Goal: Task Accomplishment & Management: Use online tool/utility

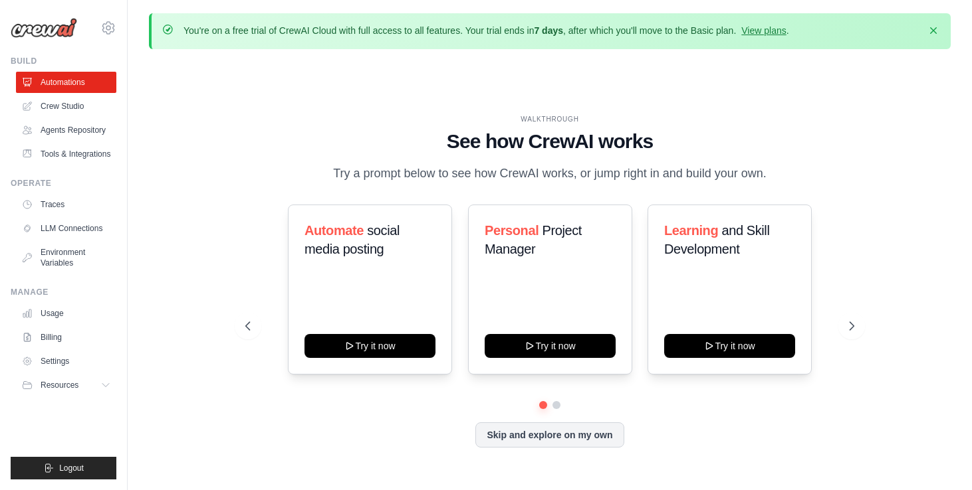
click at [851, 277] on div "Automate social media posting Try it now Personal Project Manager Try it now Le…" at bounding box center [549, 290] width 609 height 170
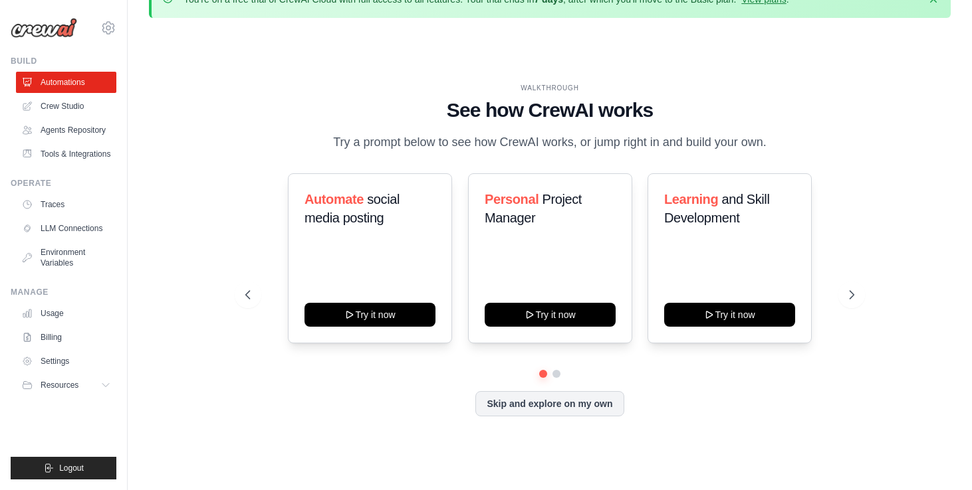
scroll to position [46, 0]
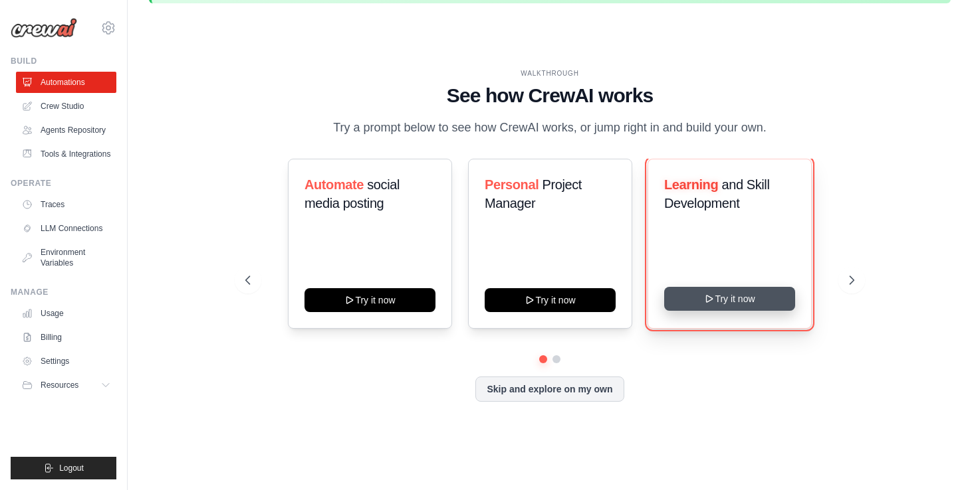
click at [740, 300] on button "Try it now" at bounding box center [729, 299] width 131 height 24
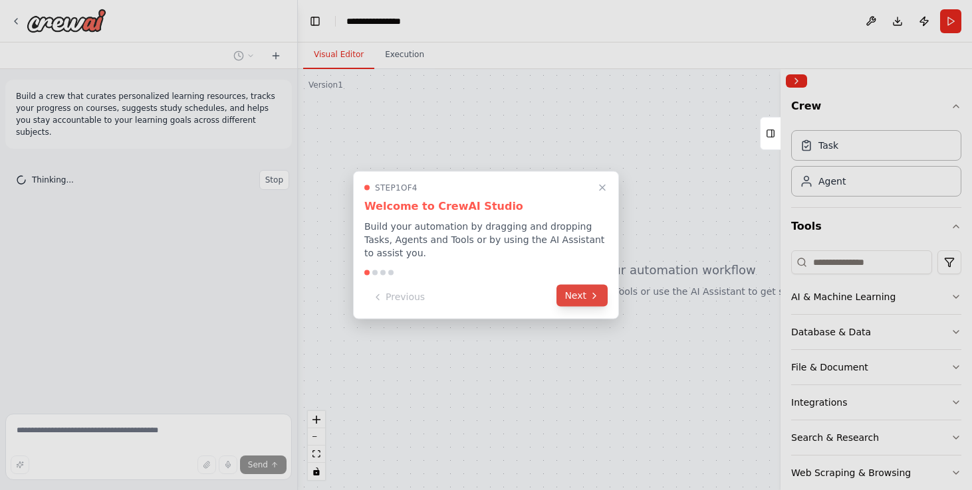
click at [568, 294] on button "Next" at bounding box center [581, 296] width 51 height 22
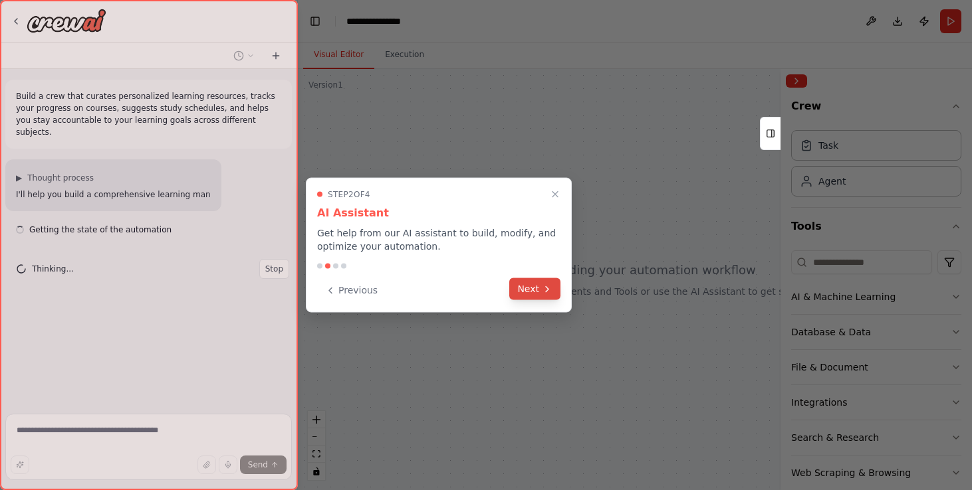
click at [543, 288] on icon at bounding box center [547, 289] width 11 height 11
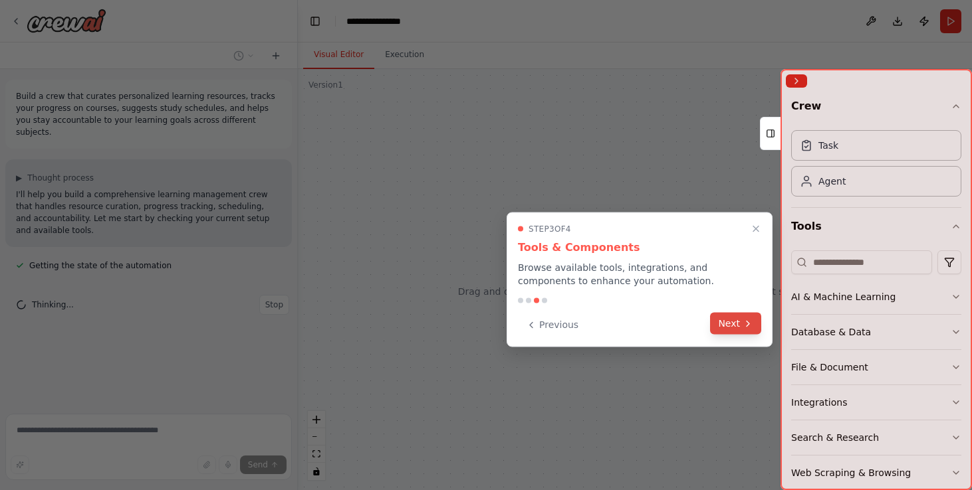
click at [751, 319] on icon at bounding box center [747, 323] width 11 height 11
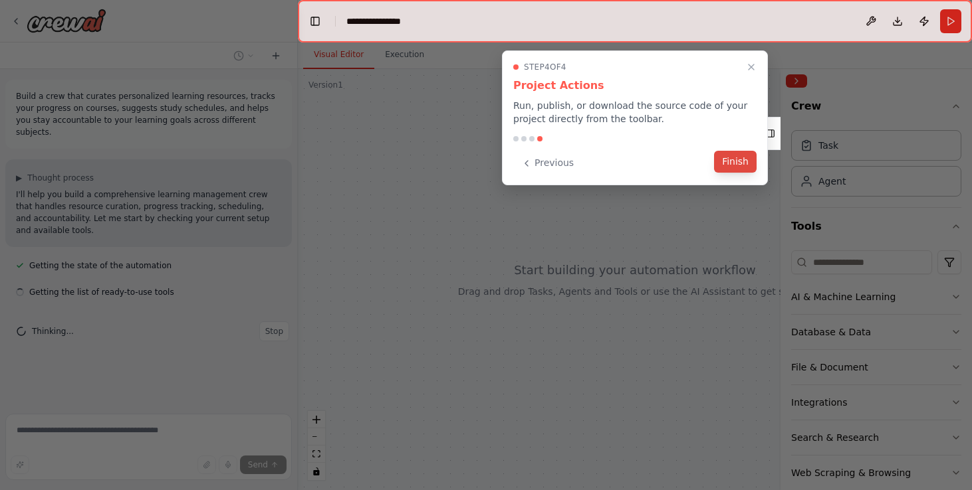
click at [745, 162] on button "Finish" at bounding box center [735, 162] width 43 height 22
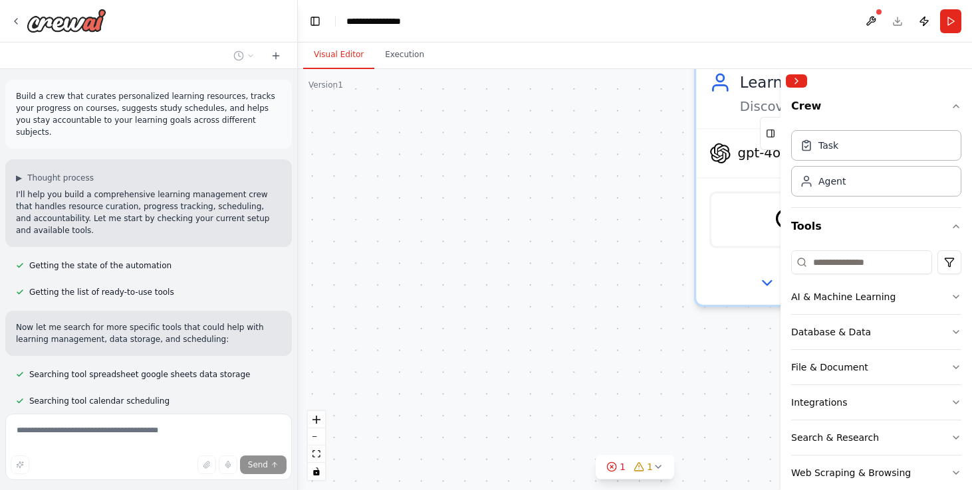
click at [164, 106] on p "Build a crew that curates personalized learning resources, tracks your progress…" at bounding box center [148, 114] width 265 height 48
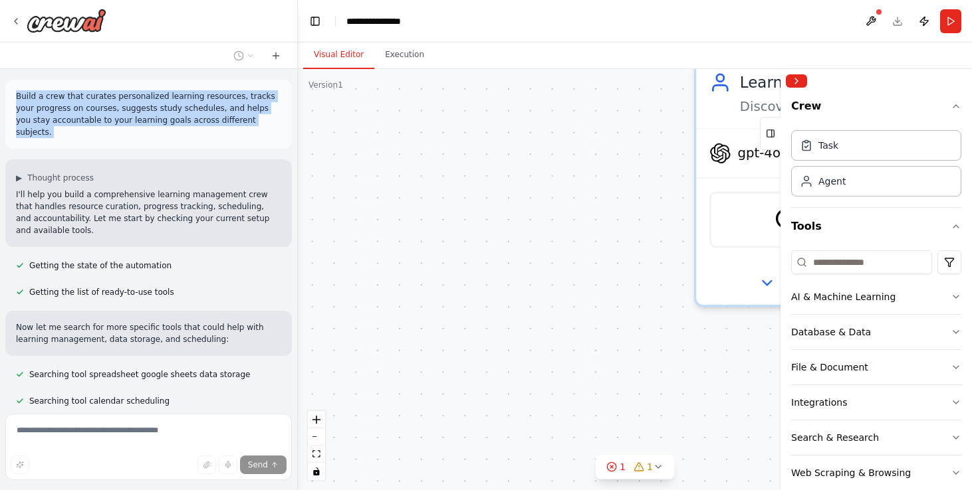
click at [164, 106] on p "Build a crew that curates personalized learning resources, tracks your progress…" at bounding box center [148, 114] width 265 height 48
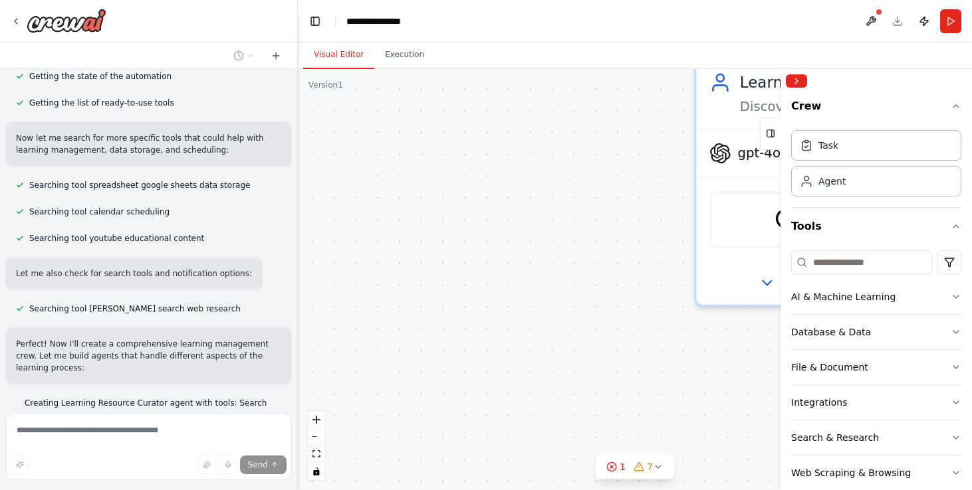
scroll to position [191, 0]
click at [801, 83] on button "Collapse right sidebar" at bounding box center [796, 80] width 21 height 13
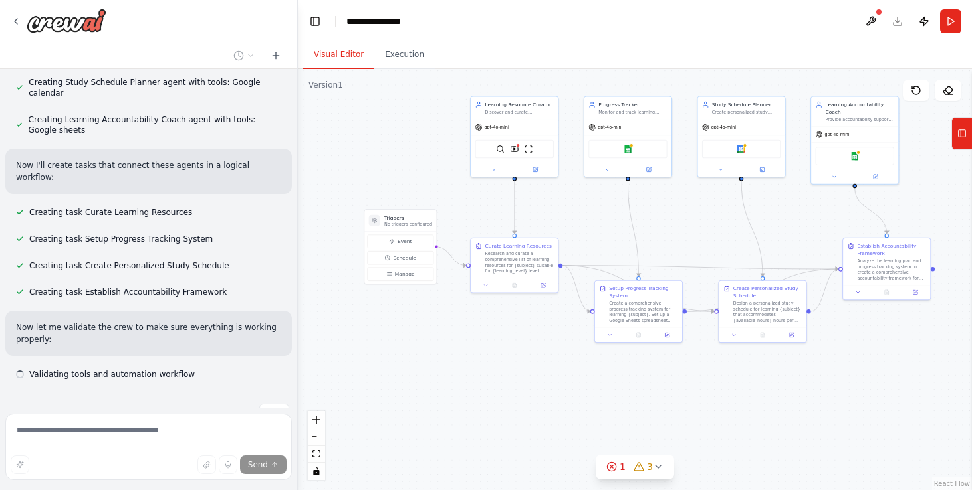
scroll to position [651, 0]
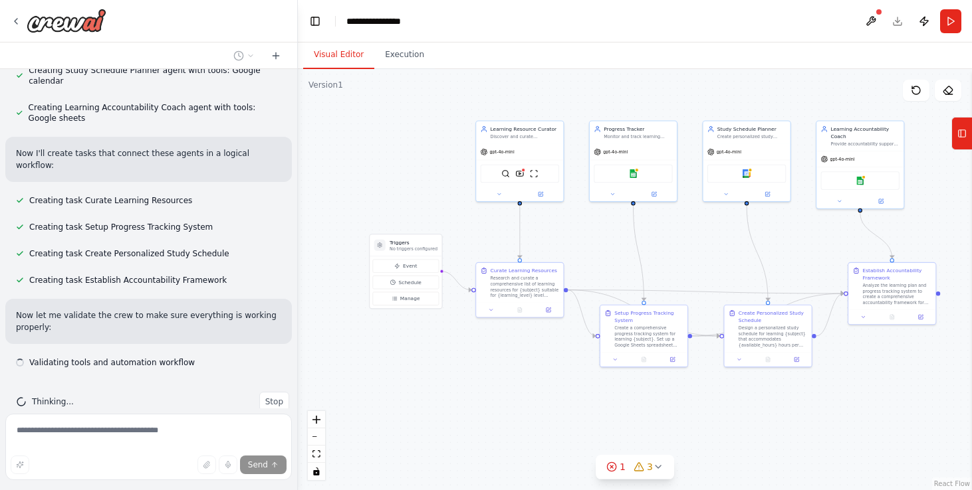
drag, startPoint x: 447, startPoint y: 220, endPoint x: 364, endPoint y: 128, distance: 124.2
click at [364, 128] on div ".deletable-edge-delete-btn { width: 20px; height: 20px; border: 0px solid #ffff…" at bounding box center [635, 279] width 674 height 421
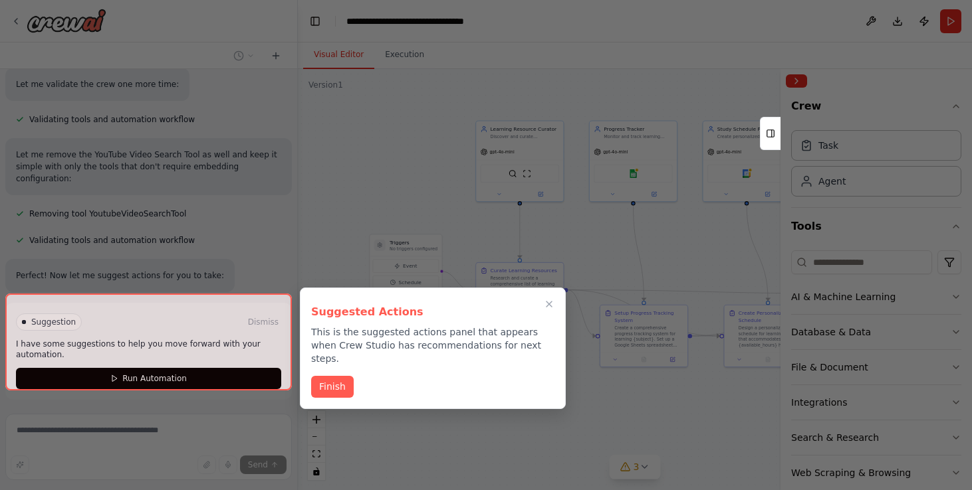
scroll to position [1299, 0]
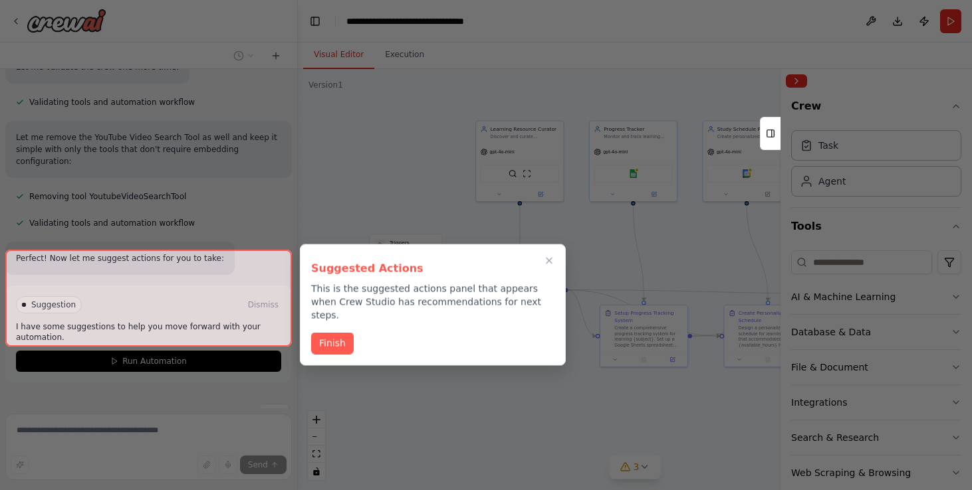
click at [158, 327] on div at bounding box center [148, 298] width 286 height 97
click at [328, 332] on button "Finish" at bounding box center [332, 343] width 43 height 22
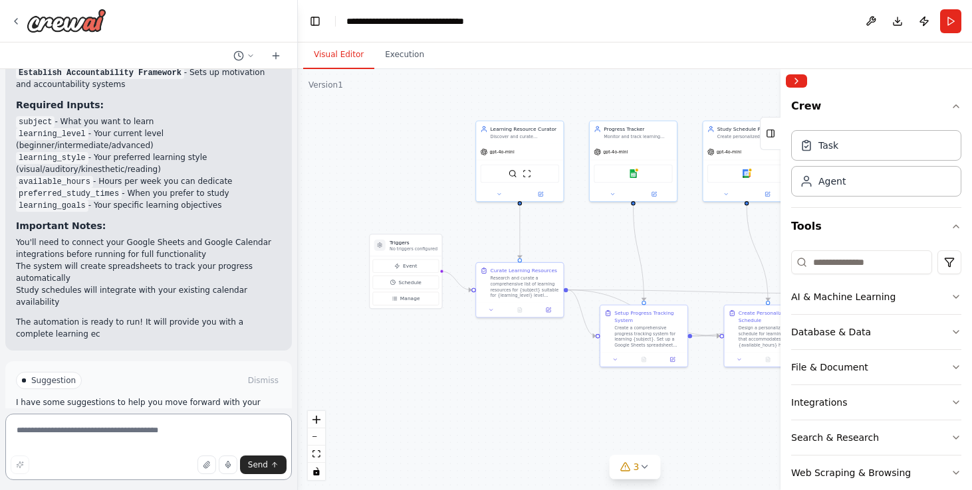
scroll to position [1854, 0]
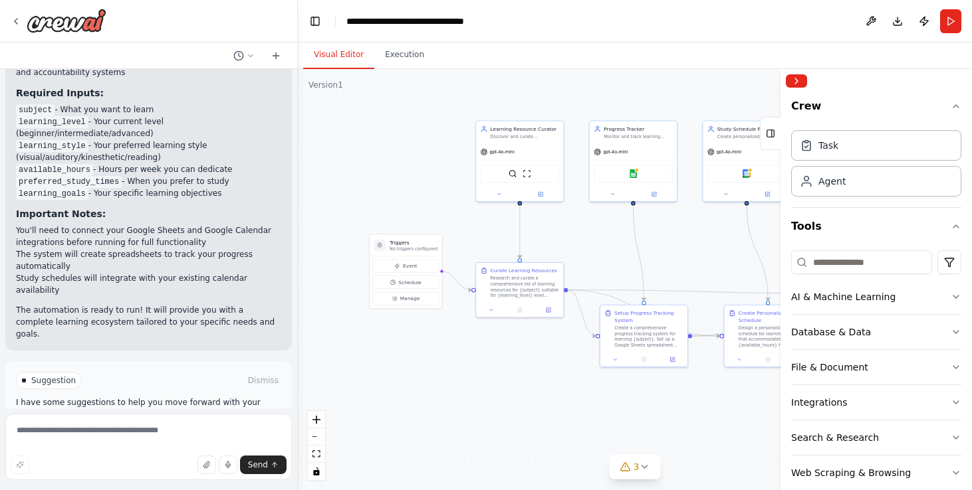
click at [152, 432] on span "Run Automation" at bounding box center [154, 437] width 64 height 11
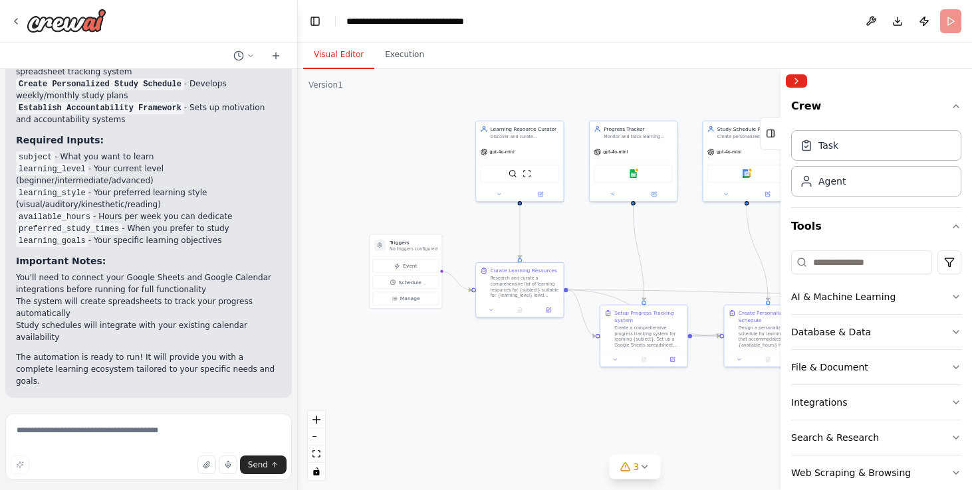
scroll to position [1747, 0]
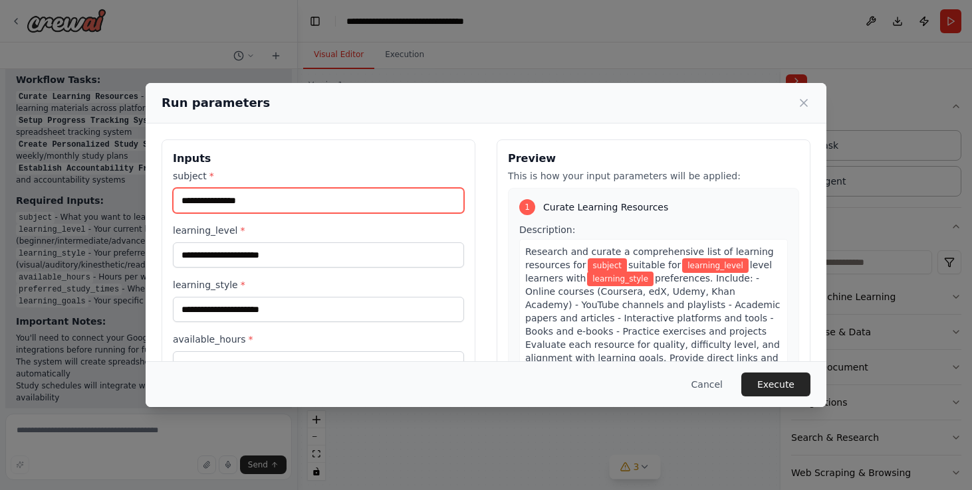
click at [233, 198] on input "subject *" at bounding box center [318, 200] width 291 height 25
type input "*******"
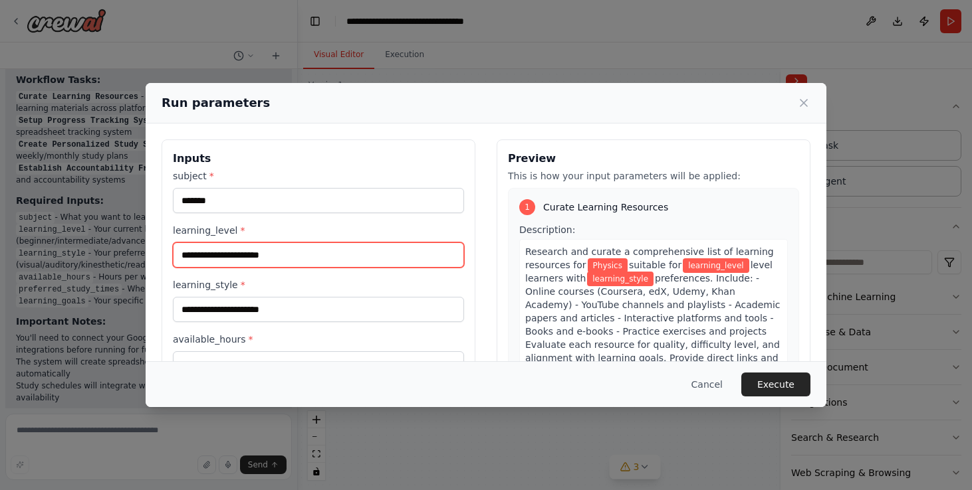
click at [222, 256] on input "learning_level *" at bounding box center [318, 255] width 291 height 25
type input "********"
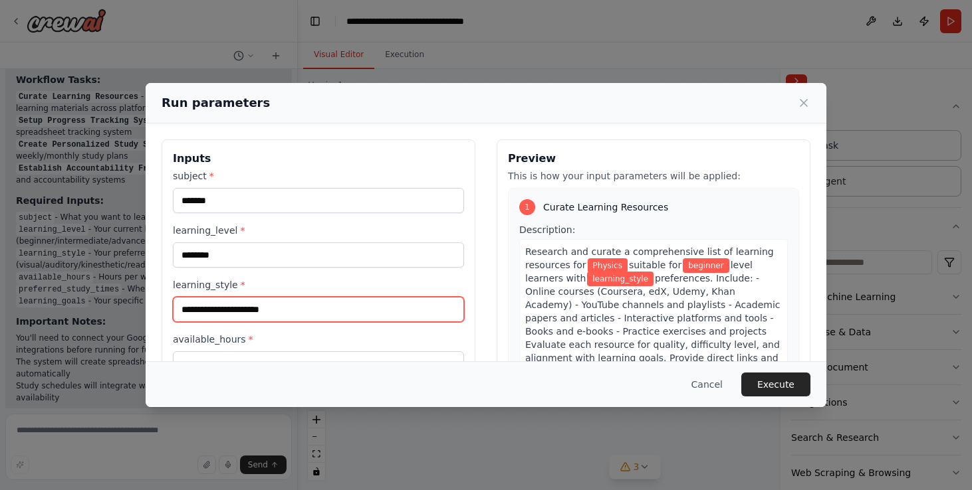
click at [223, 312] on input "learning_style *" at bounding box center [318, 309] width 291 height 25
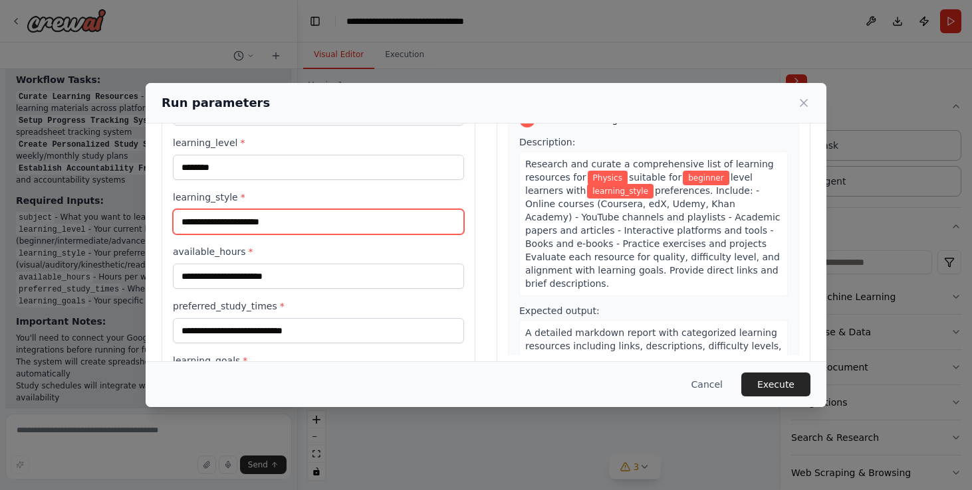
scroll to position [135, 0]
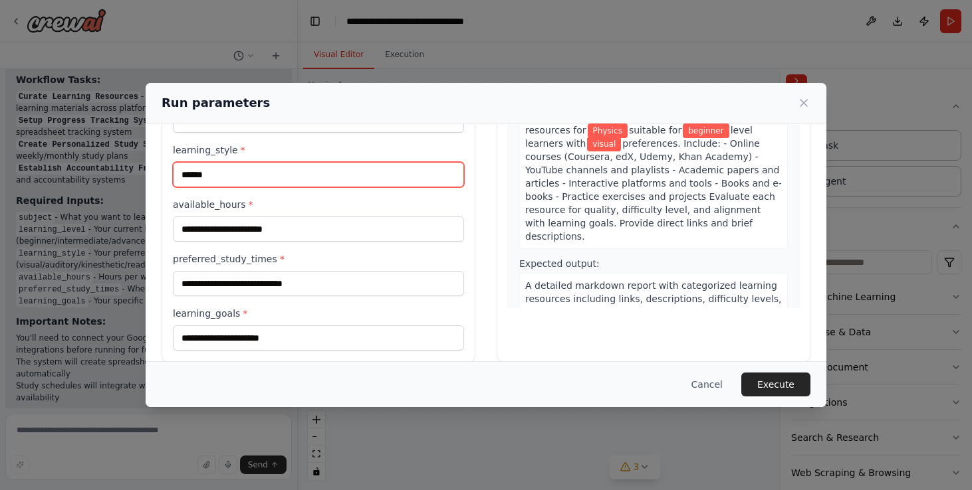
type input "******"
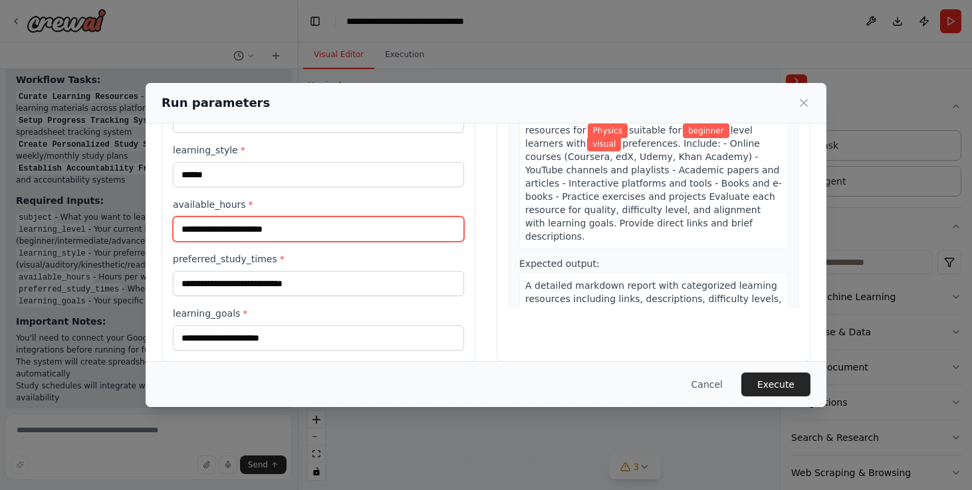
click at [202, 233] on input "available_hours *" at bounding box center [318, 229] width 291 height 25
type input "**"
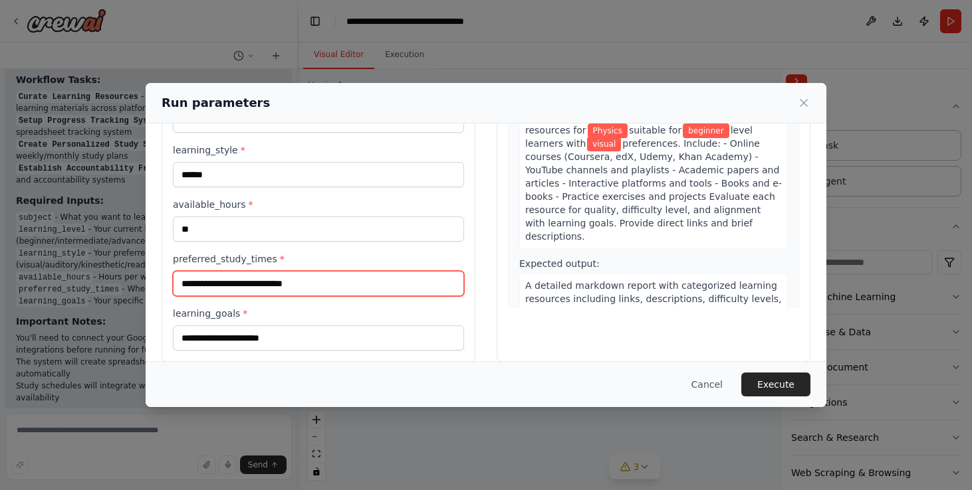
click at [216, 286] on input "preferred_study_times *" at bounding box center [318, 283] width 291 height 25
type input "**********"
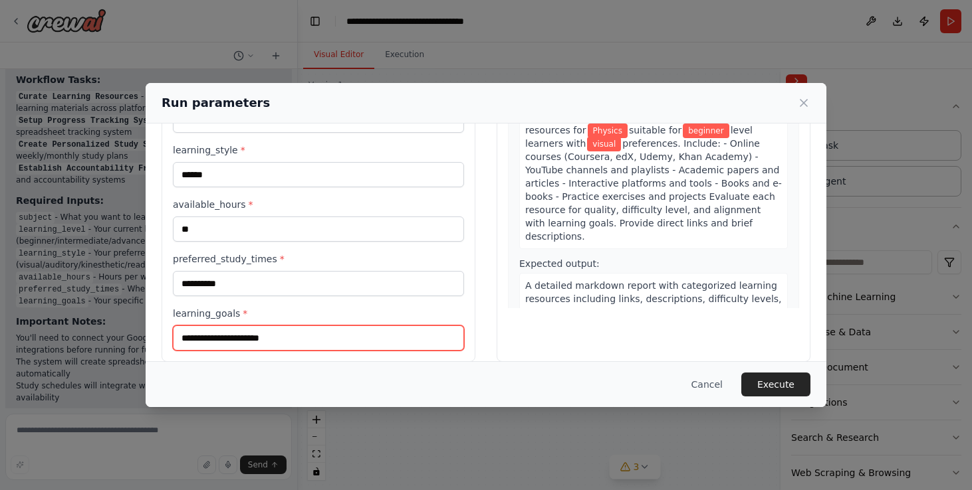
click at [229, 337] on input "learning_goals *" at bounding box center [318, 338] width 291 height 25
type input "*"
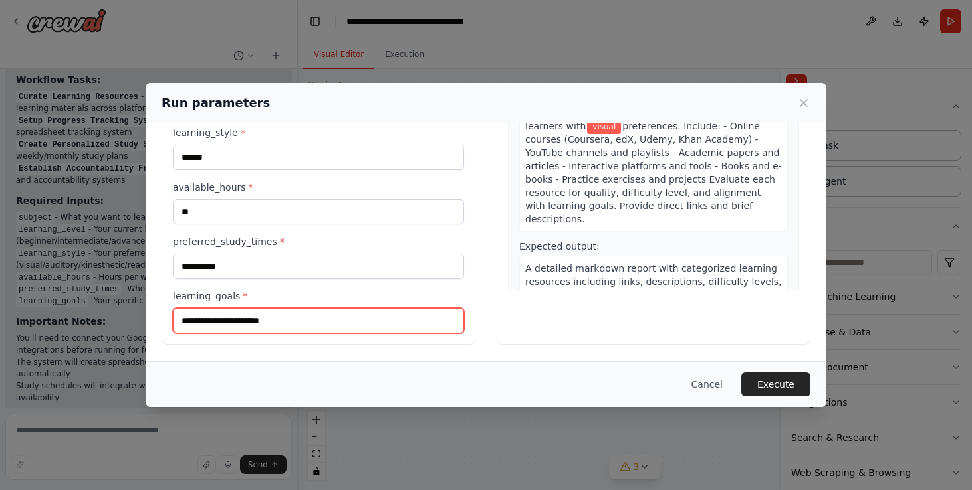
click at [238, 317] on input "learning_goals *" at bounding box center [318, 320] width 291 height 25
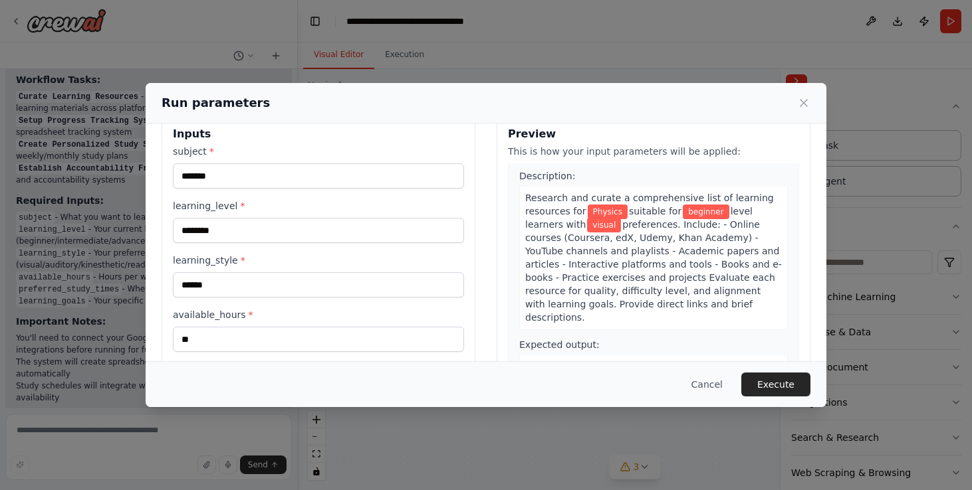
scroll to position [30, 0]
type input "**********"
click at [766, 390] on button "Execute" at bounding box center [775, 385] width 69 height 24
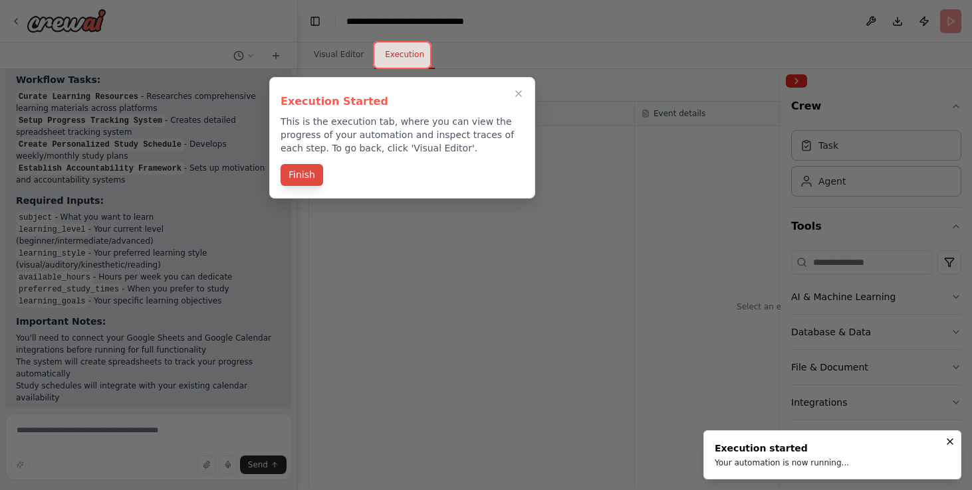
click at [305, 184] on button "Finish" at bounding box center [301, 175] width 43 height 22
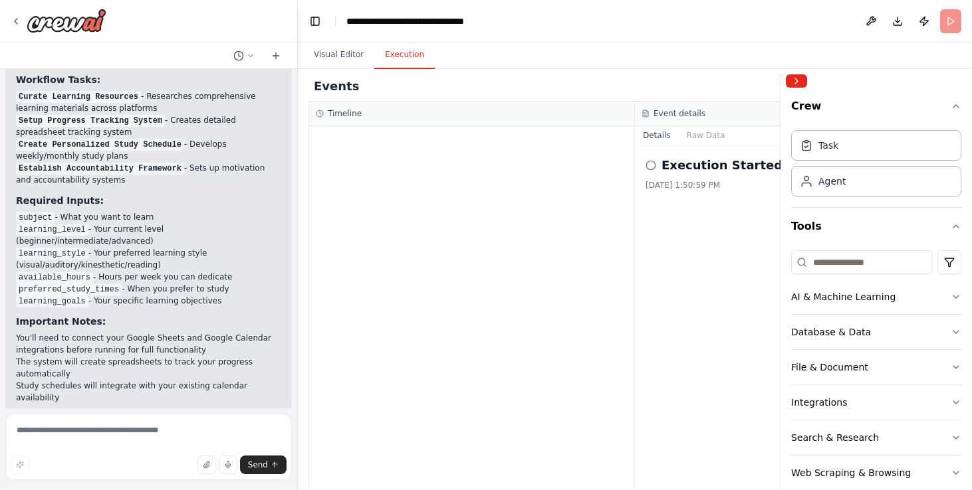
click at [650, 166] on icon at bounding box center [650, 165] width 11 height 11
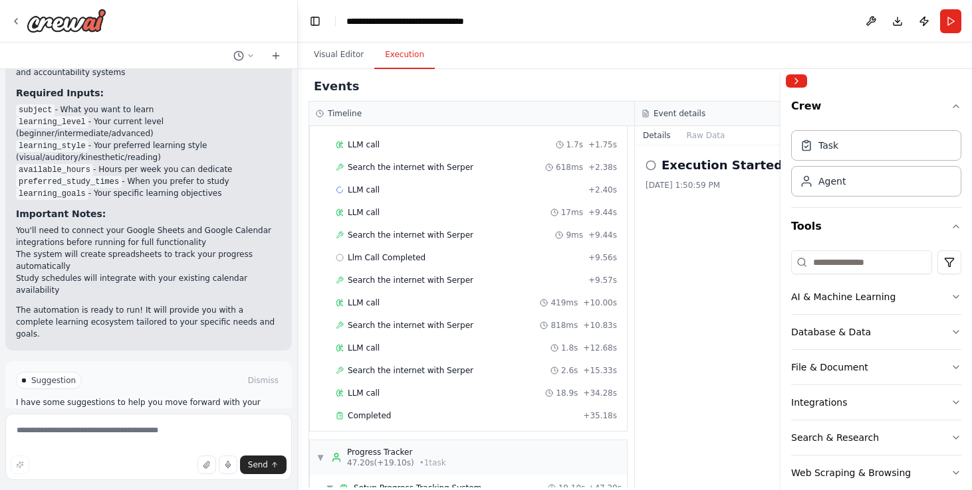
scroll to position [76, 0]
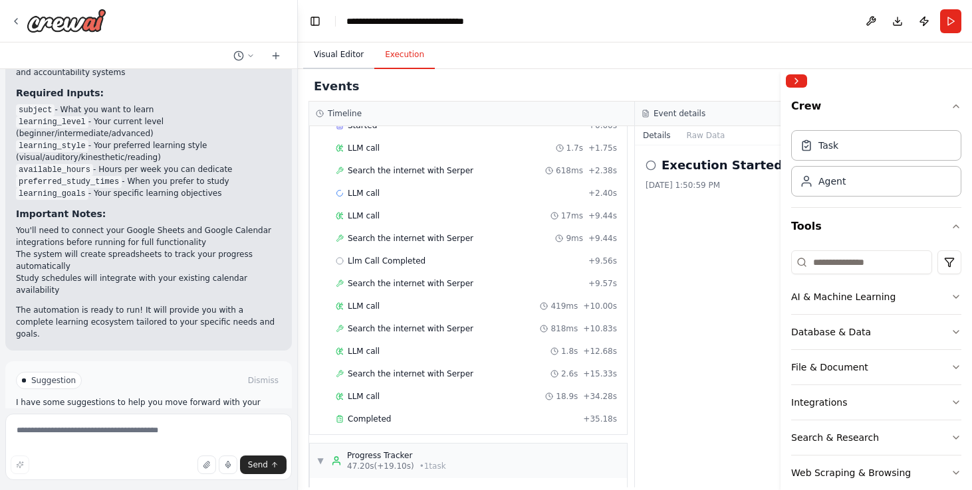
click at [354, 54] on button "Visual Editor" at bounding box center [338, 55] width 71 height 28
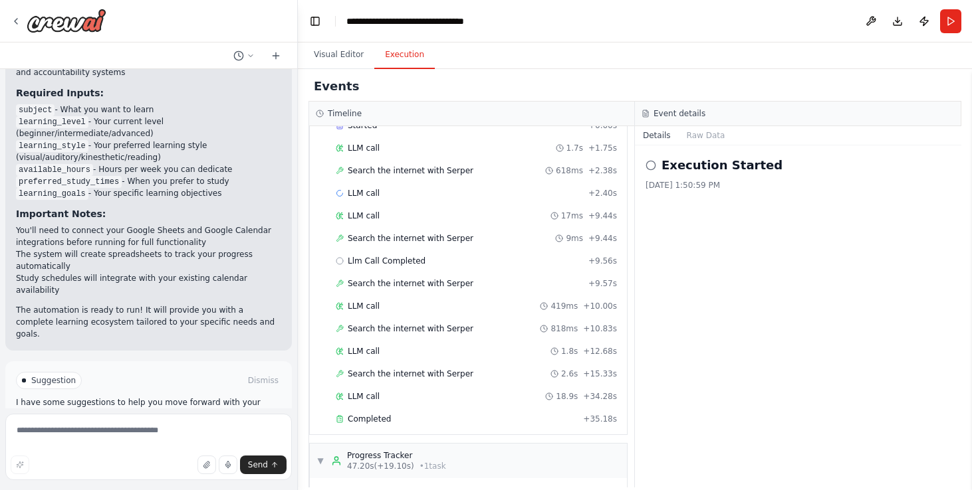
click at [401, 55] on button "Execution" at bounding box center [404, 55] width 60 height 28
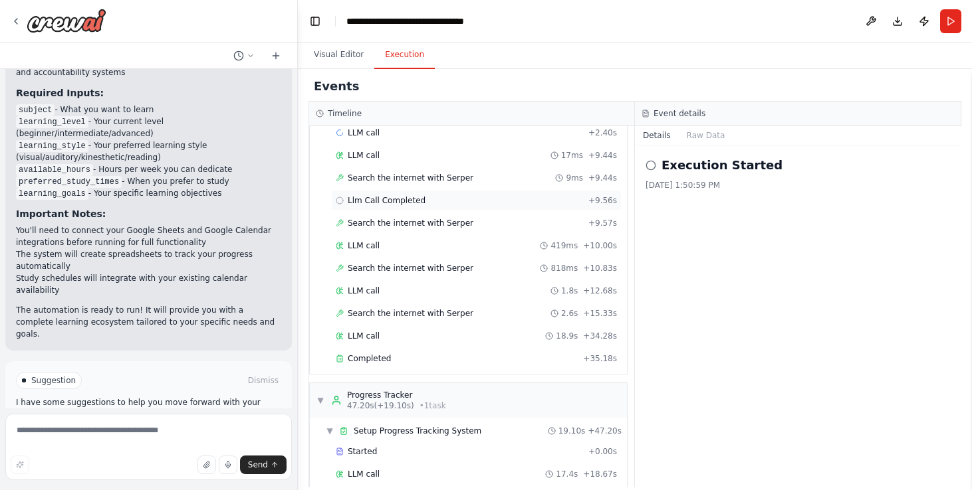
scroll to position [140, 0]
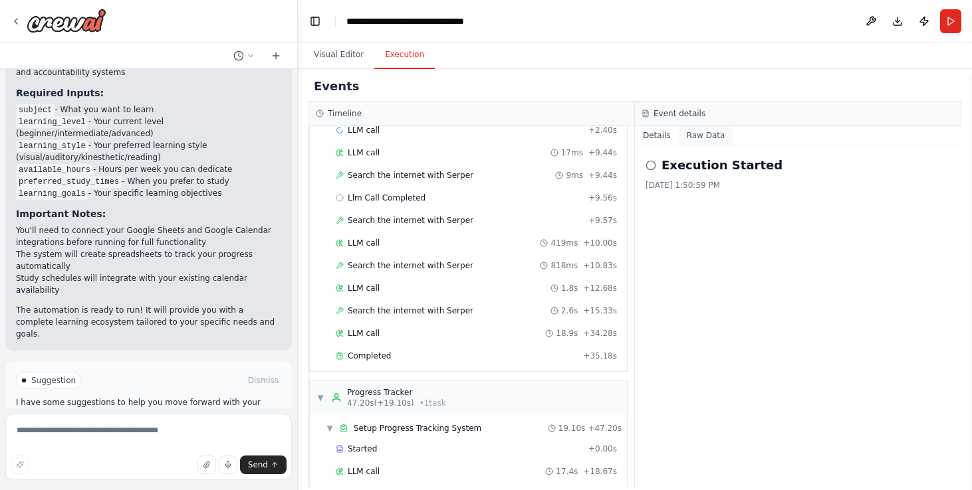
click at [713, 129] on button "Raw Data" at bounding box center [706, 135] width 54 height 19
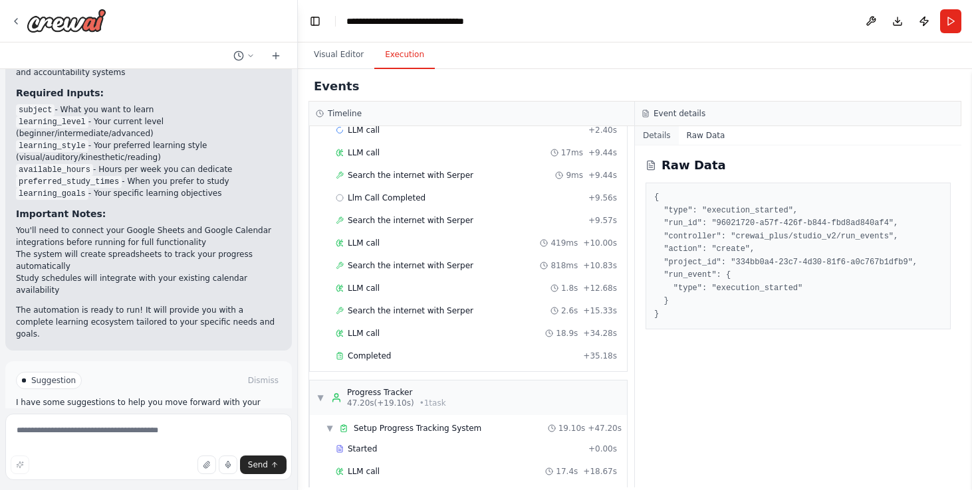
click at [655, 140] on button "Details" at bounding box center [657, 135] width 44 height 19
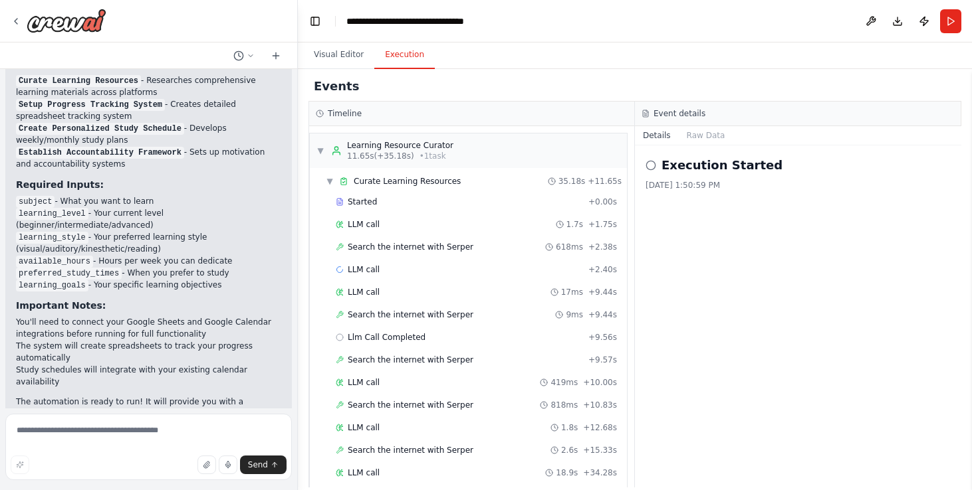
scroll to position [1854, 0]
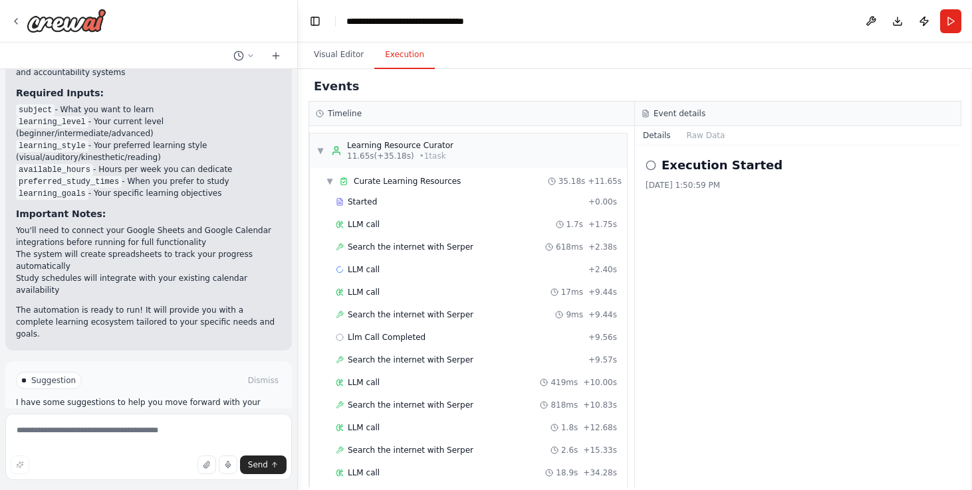
click at [642, 70] on div "Events Timeline ▼ Learning Resource Curator 11.65s (+35.18s) • 1 task ▼ Curate …" at bounding box center [635, 279] width 674 height 421
click at [320, 153] on span "▼" at bounding box center [320, 151] width 8 height 11
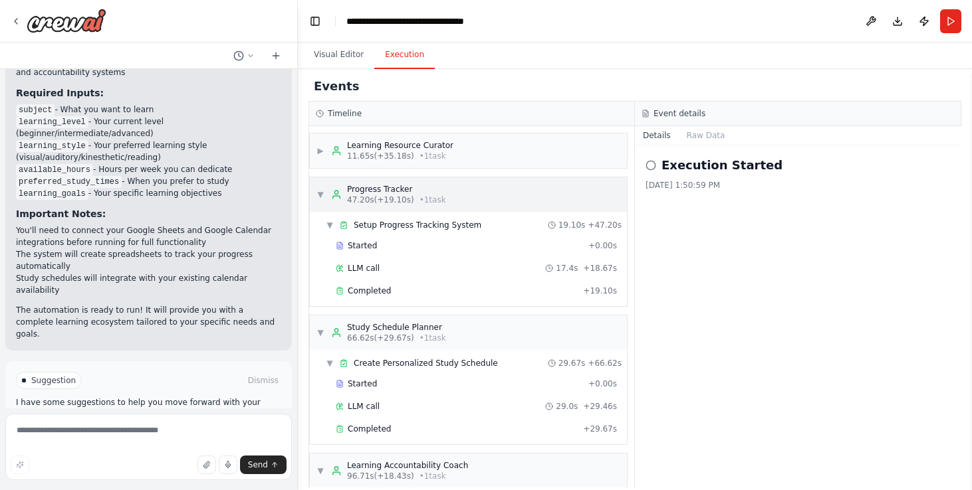
click at [316, 196] on span "▼" at bounding box center [320, 194] width 8 height 11
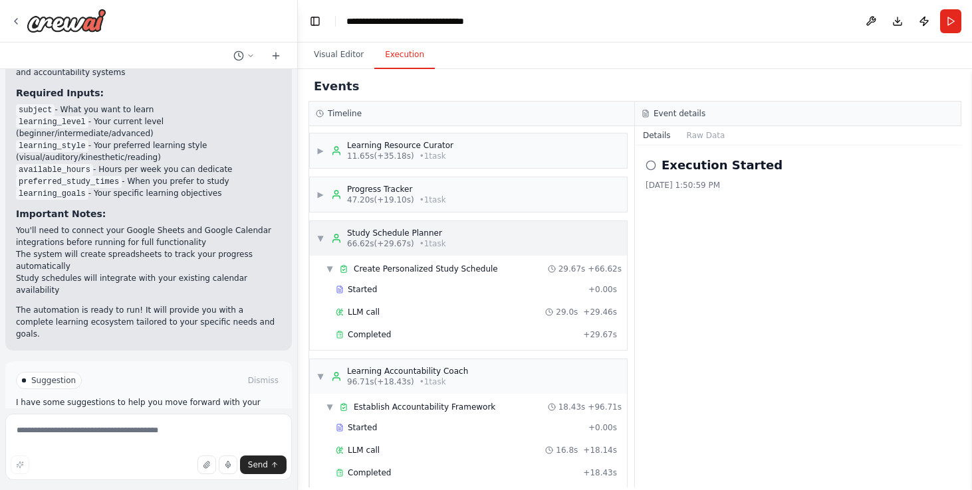
click at [318, 240] on span "▼" at bounding box center [320, 238] width 8 height 11
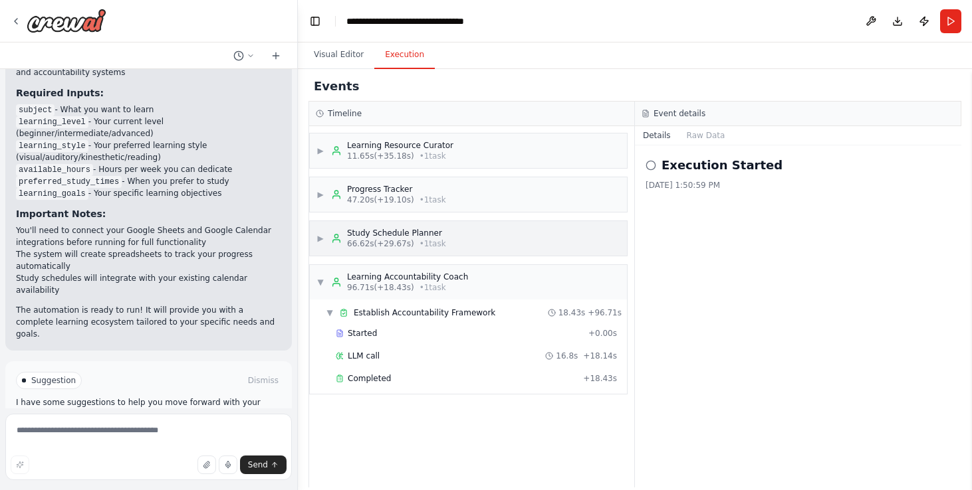
click at [313, 239] on div "▶ Study Schedule Planner 66.62s (+29.67s) • 1 task" at bounding box center [468, 238] width 317 height 35
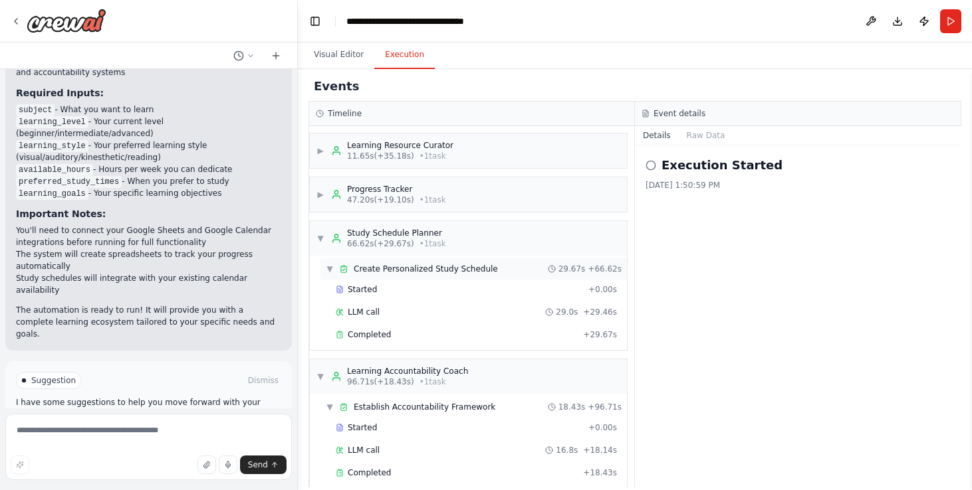
click at [387, 265] on span "Create Personalized Study Schedule" at bounding box center [426, 269] width 144 height 11
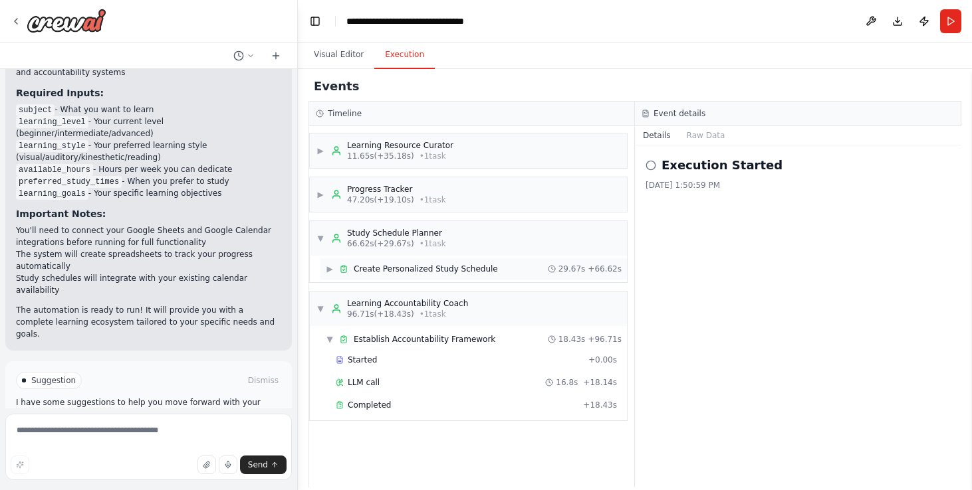
click at [361, 270] on span "Create Personalized Study Schedule" at bounding box center [426, 269] width 144 height 11
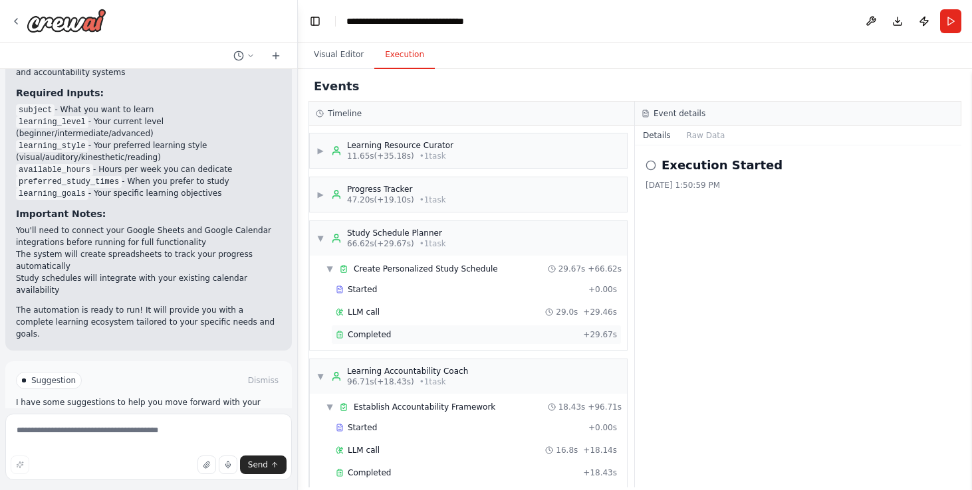
click at [366, 334] on span "Completed" at bounding box center [369, 335] width 43 height 11
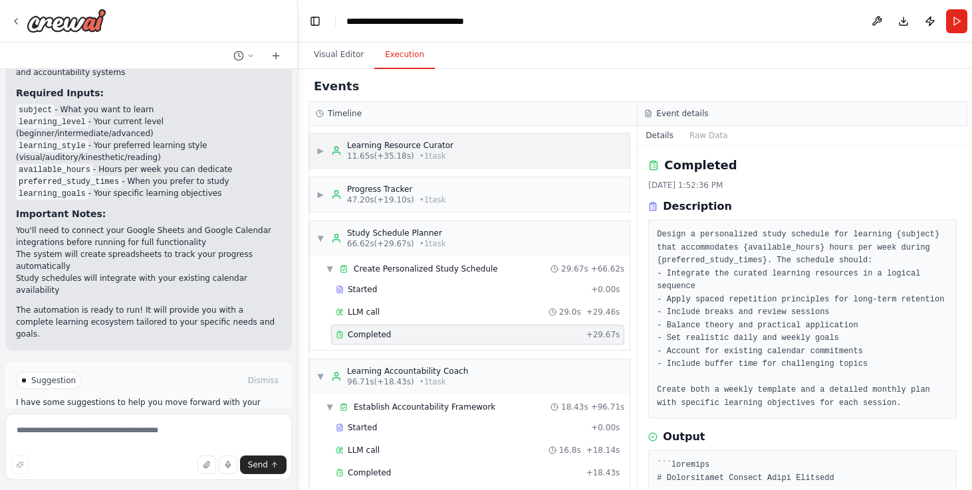
click at [317, 148] on span "▶" at bounding box center [320, 151] width 8 height 11
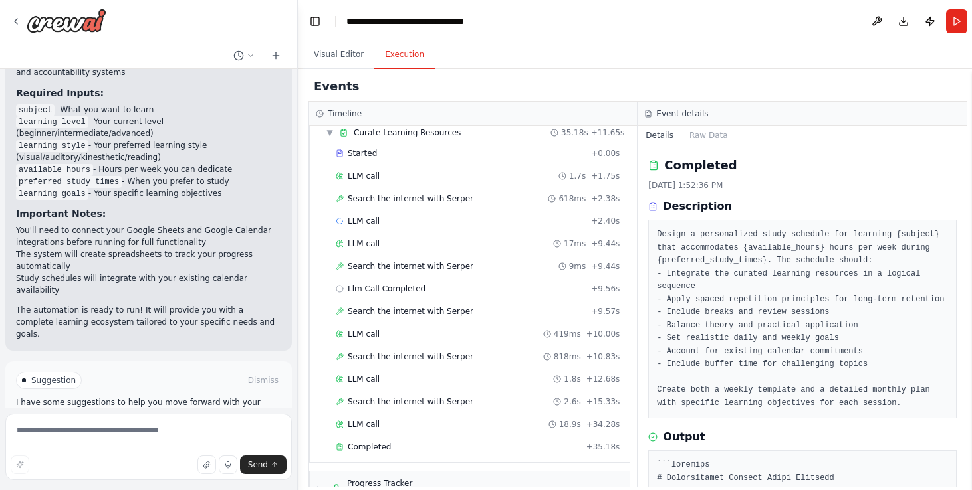
scroll to position [49, 0]
click at [406, 290] on span "Llm Call Completed" at bounding box center [387, 288] width 78 height 11
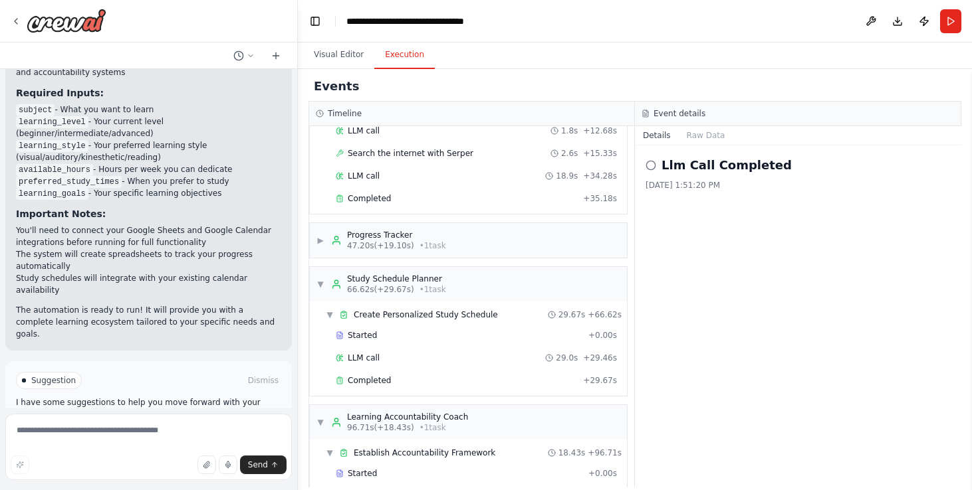
scroll to position [277, 0]
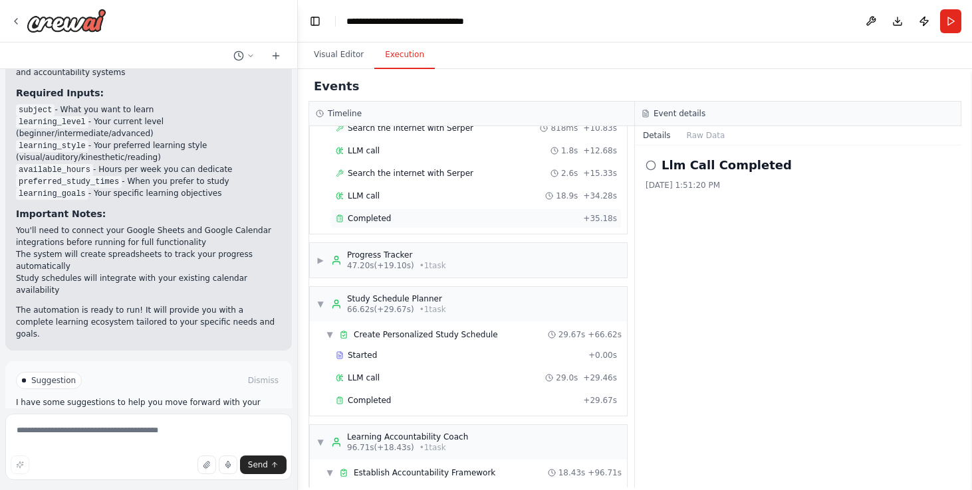
click at [380, 221] on span "Completed" at bounding box center [369, 218] width 43 height 11
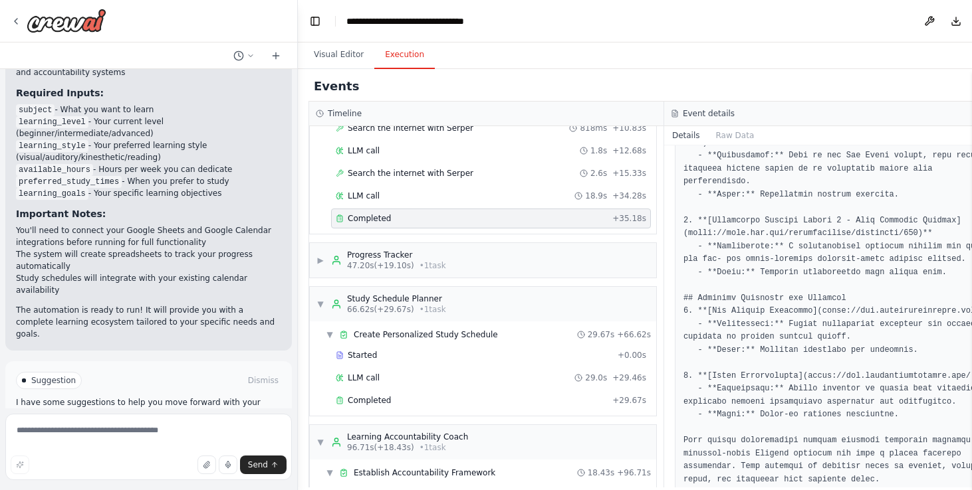
scroll to position [1686, 0]
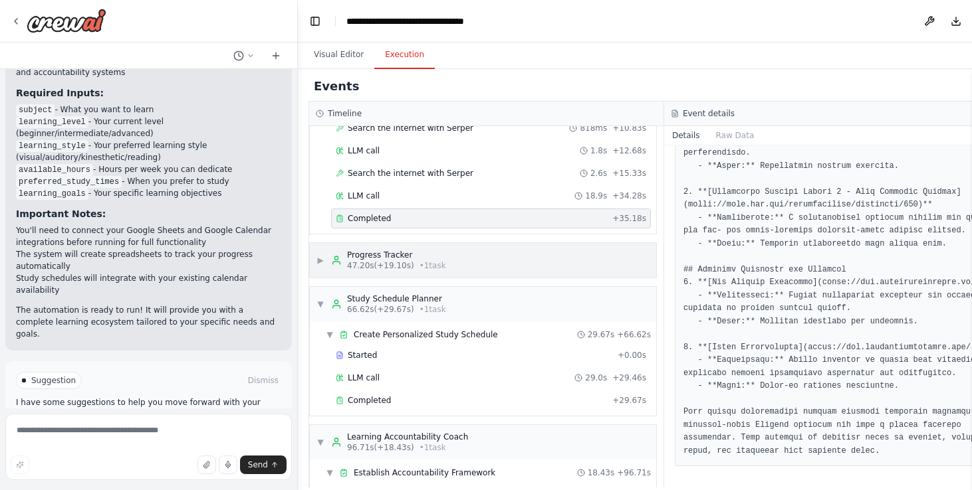
click at [322, 261] on span "▶" at bounding box center [320, 260] width 8 height 11
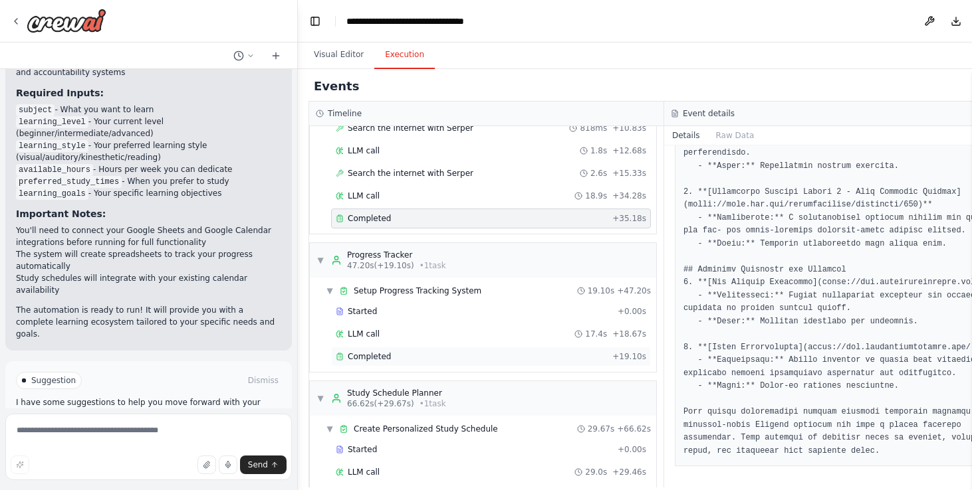
click at [366, 359] on span "Completed" at bounding box center [369, 357] width 43 height 11
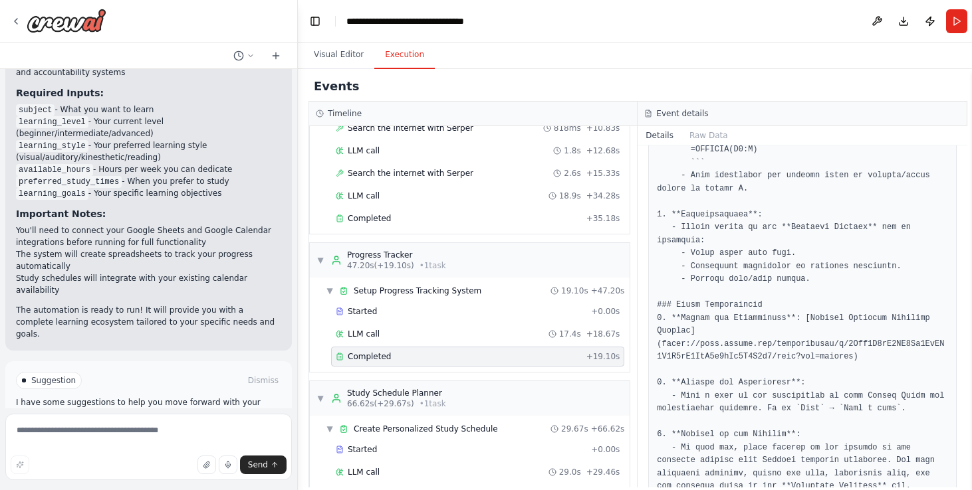
scroll to position [861, 0]
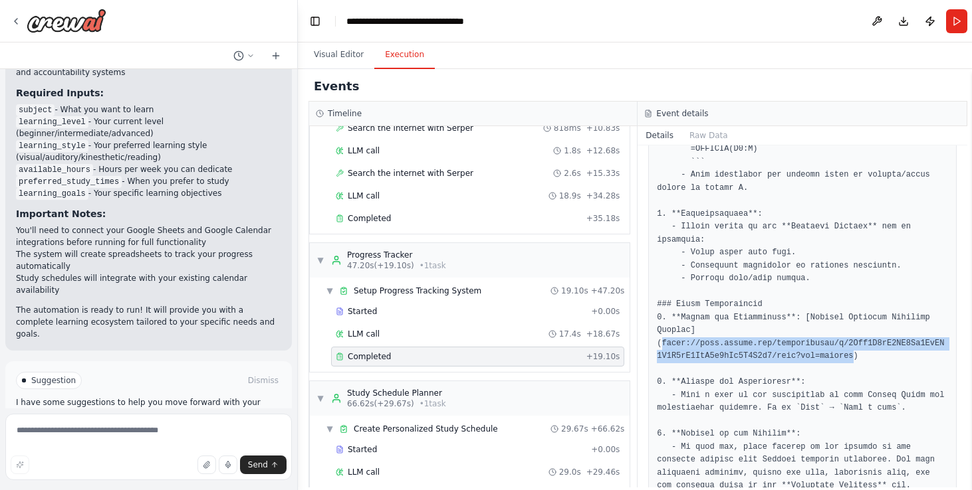
drag, startPoint x: 659, startPoint y: 356, endPoint x: 856, endPoint y: 367, distance: 197.7
click at [856, 367] on pre at bounding box center [802, 189] width 290 height 1180
copy pre "[URL][DOMAIN_NAME]"
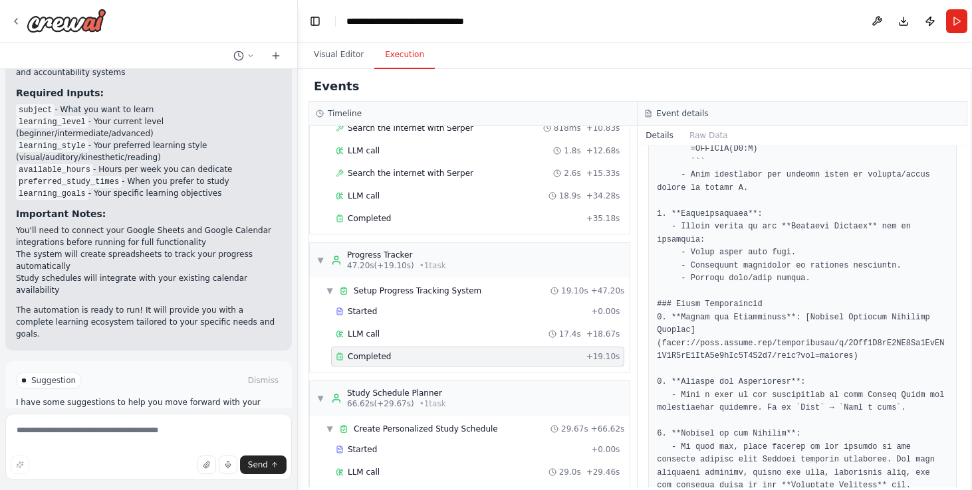
click at [792, 298] on pre at bounding box center [802, 189] width 290 height 1180
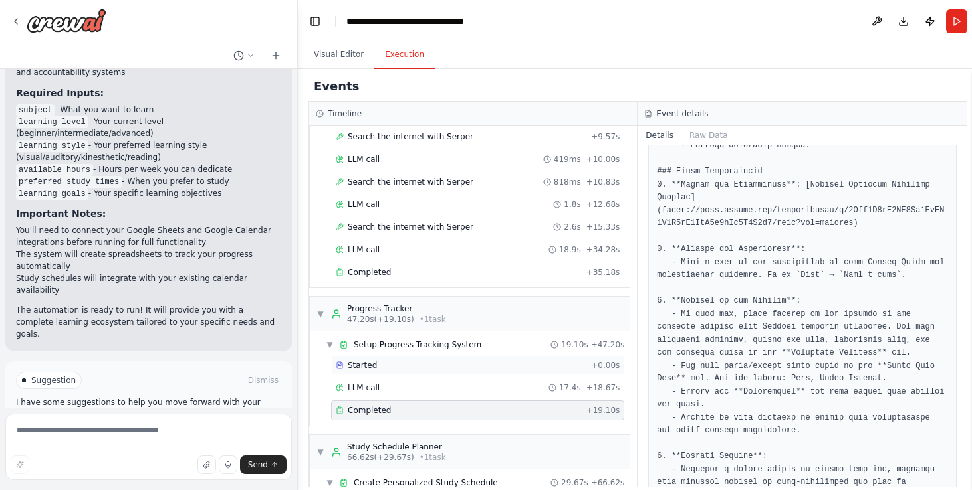
scroll to position [221, 0]
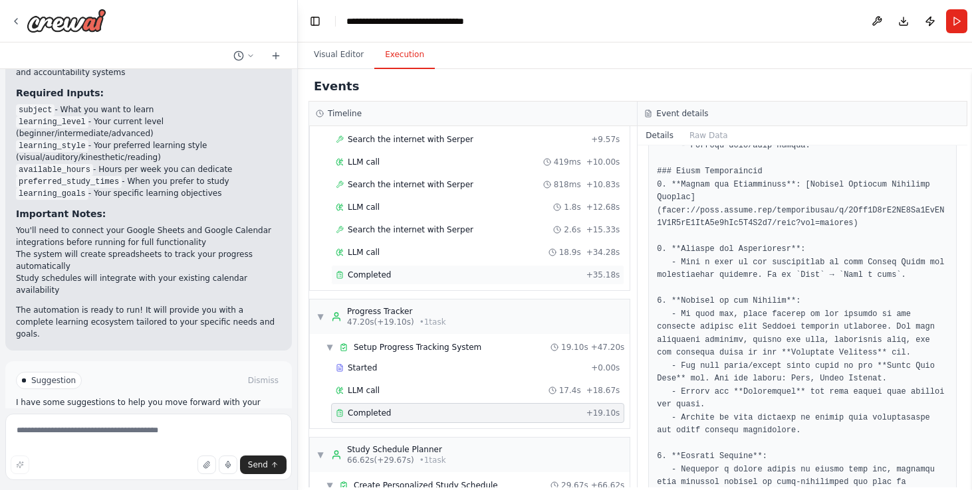
click at [385, 277] on span "Completed" at bounding box center [369, 275] width 43 height 11
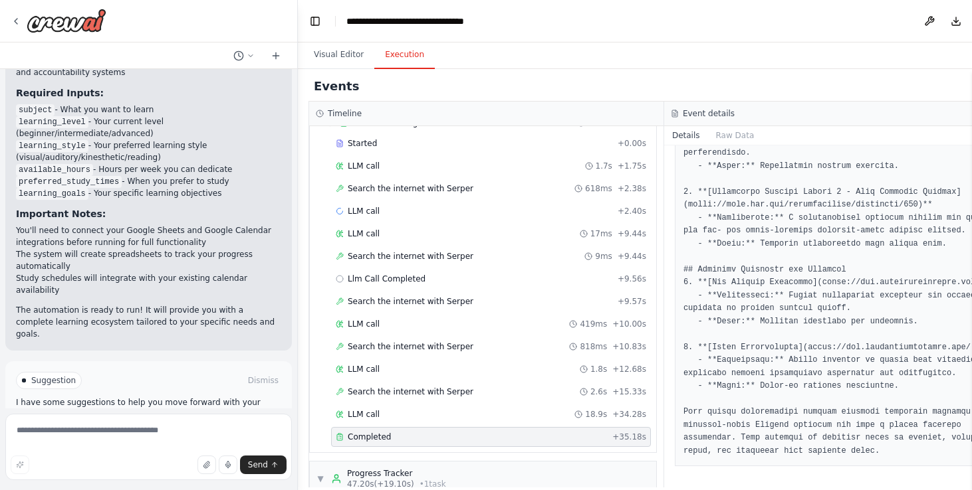
scroll to position [0, 0]
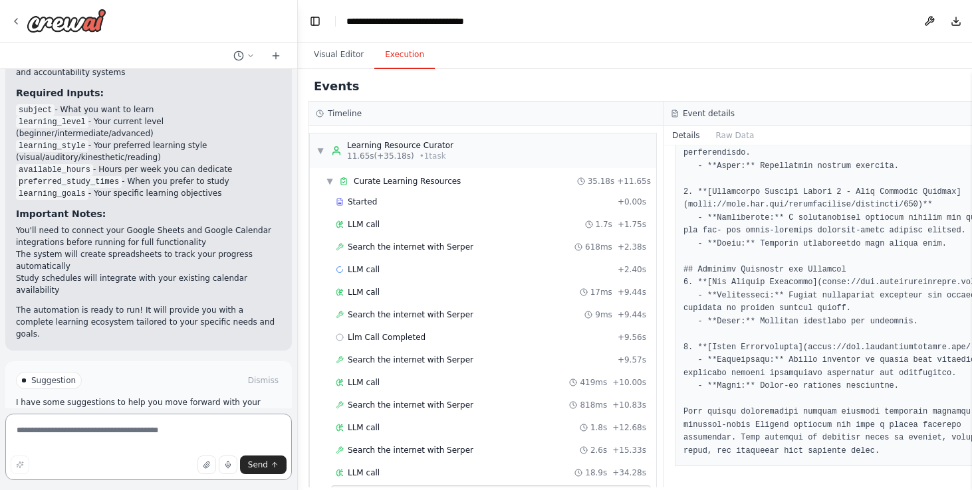
click at [154, 453] on textarea at bounding box center [148, 447] width 286 height 66
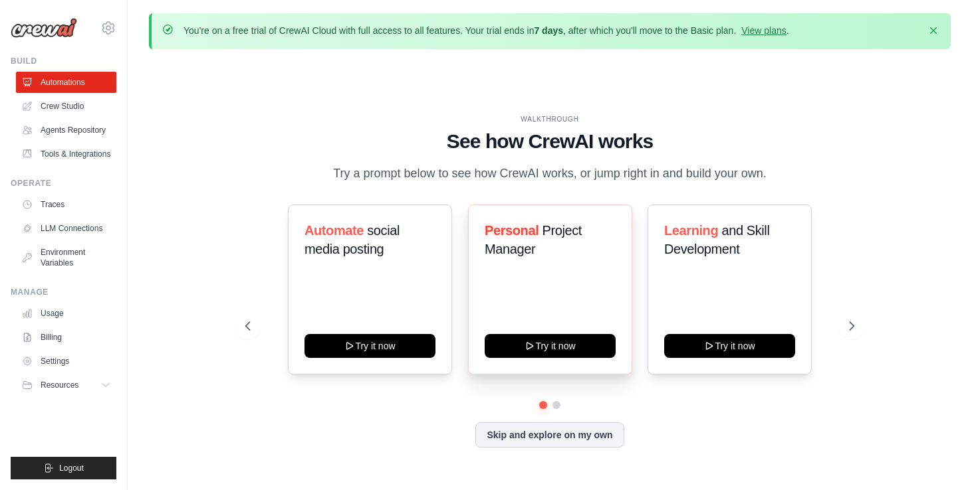
click at [563, 276] on div "Personal Project Manager Try it now" at bounding box center [550, 290] width 164 height 170
click at [558, 404] on button at bounding box center [556, 405] width 11 height 11
click at [541, 408] on button at bounding box center [543, 406] width 10 height 10
click at [214, 362] on div "WALKTHROUGH See how CrewAI works Try a prompt below to see how CrewAI works, or…" at bounding box center [550, 292] width 802 height 464
click at [841, 173] on div "WALKTHROUGH See how CrewAI works Try a prompt below to see how CrewAI works, or…" at bounding box center [549, 148] width 609 height 69
